Goal: Navigation & Orientation: Understand site structure

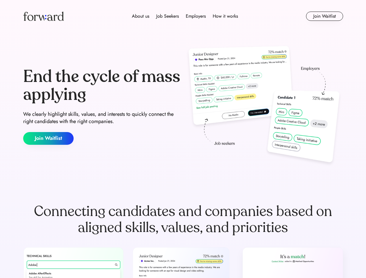
click at [183, 139] on div "End the cycle of mass applying We clearly highlight skills, values, and interes…" at bounding box center [183, 106] width 320 height 125
click at [183, 16] on div "About us Job Seekers Employers How it works" at bounding box center [185, 16] width 228 height 7
click at [43, 16] on img at bounding box center [43, 16] width 41 height 9
click at [185, 16] on div "About us Job Seekers Employers How it works" at bounding box center [185, 16] width 228 height 7
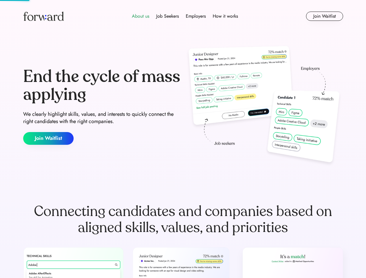
click at [140, 16] on div "About us" at bounding box center [140, 16] width 17 height 7
click at [167, 16] on div "Job Seekers" at bounding box center [167, 16] width 23 height 7
click at [196, 16] on div "Employers" at bounding box center [196, 16] width 20 height 7
click at [225, 16] on div "How it works" at bounding box center [225, 16] width 25 height 7
click at [324, 16] on button "Join Waitlist" at bounding box center [324, 16] width 37 height 9
